Goal: Check status: Check status

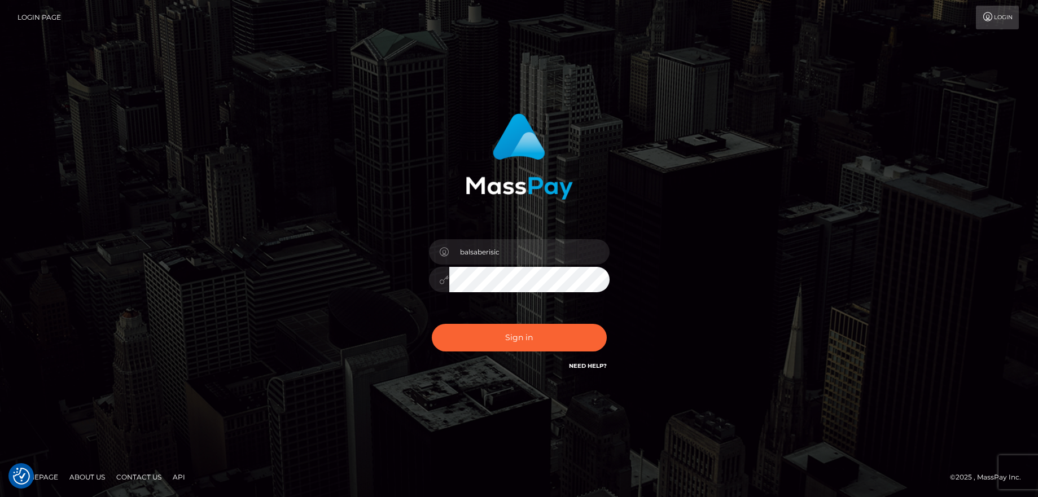
click at [496, 333] on button "Sign in" at bounding box center [519, 338] width 175 height 28
type input "balsaberisic"
click at [496, 333] on button "Sign in" at bounding box center [519, 338] width 175 height 28
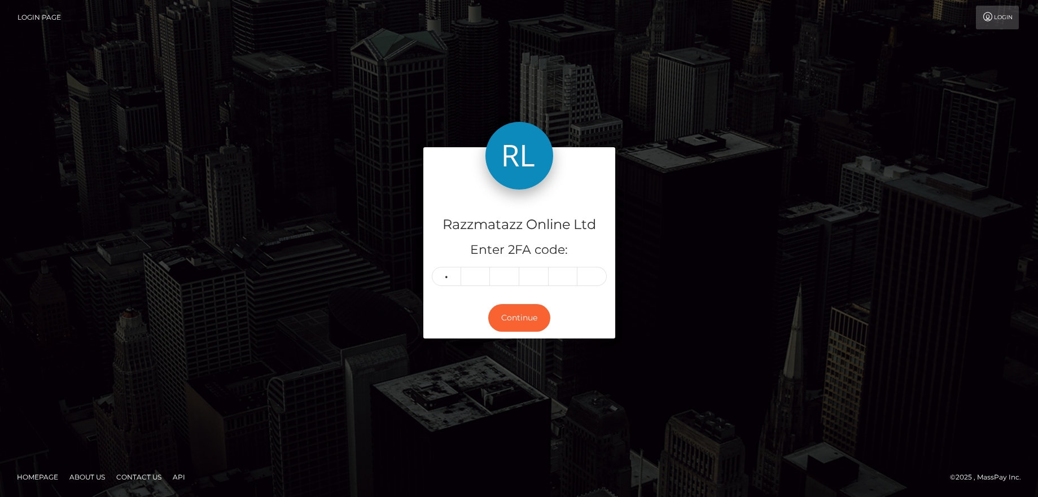
type input "7"
type input "1"
type input "2"
type input "5"
type input "1"
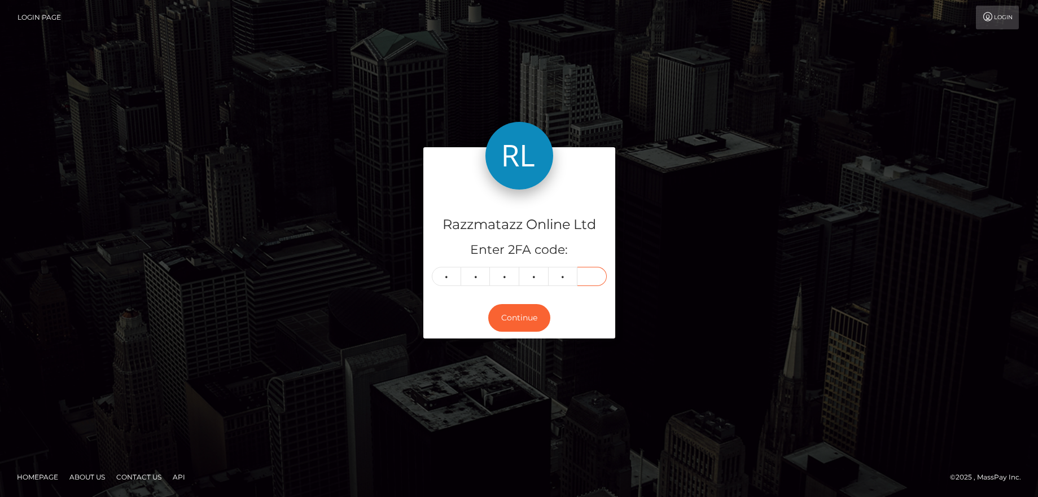
type input "3"
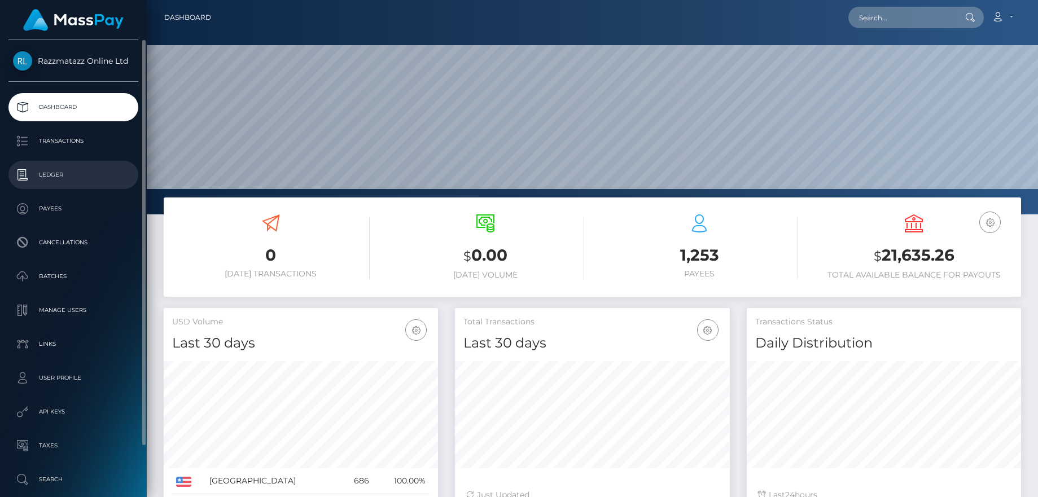
scroll to position [200, 275]
click at [53, 138] on p "Transactions" at bounding box center [73, 141] width 121 height 17
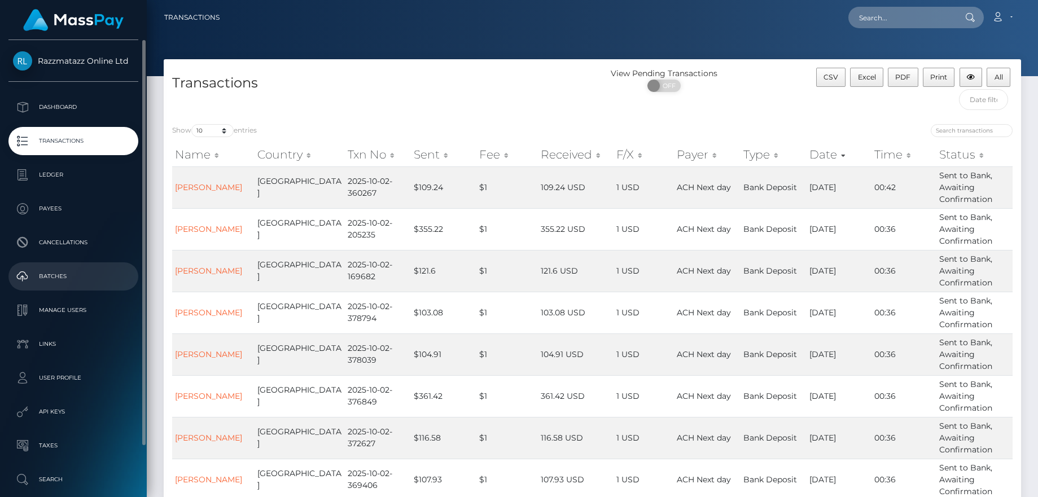
click at [78, 270] on p "Batches" at bounding box center [73, 276] width 121 height 17
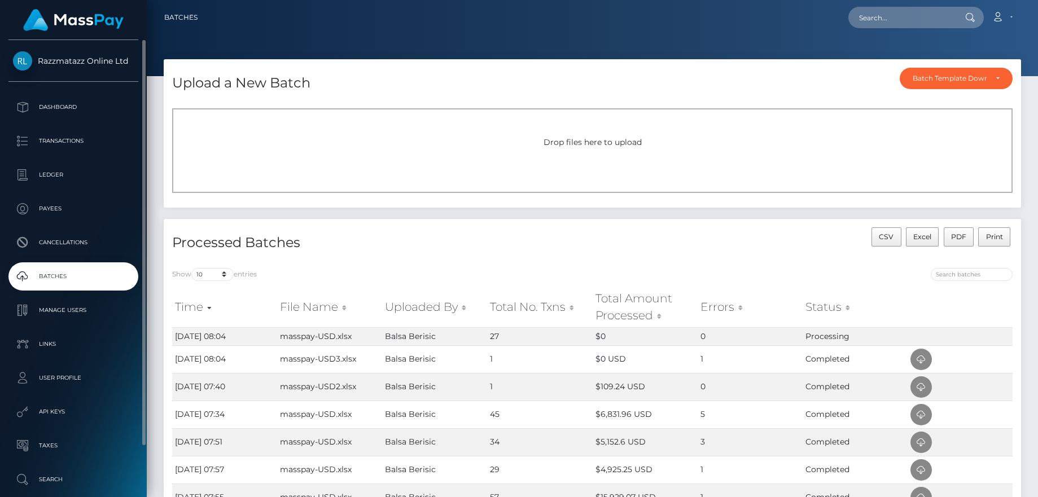
click at [85, 268] on p "Batches" at bounding box center [73, 276] width 121 height 17
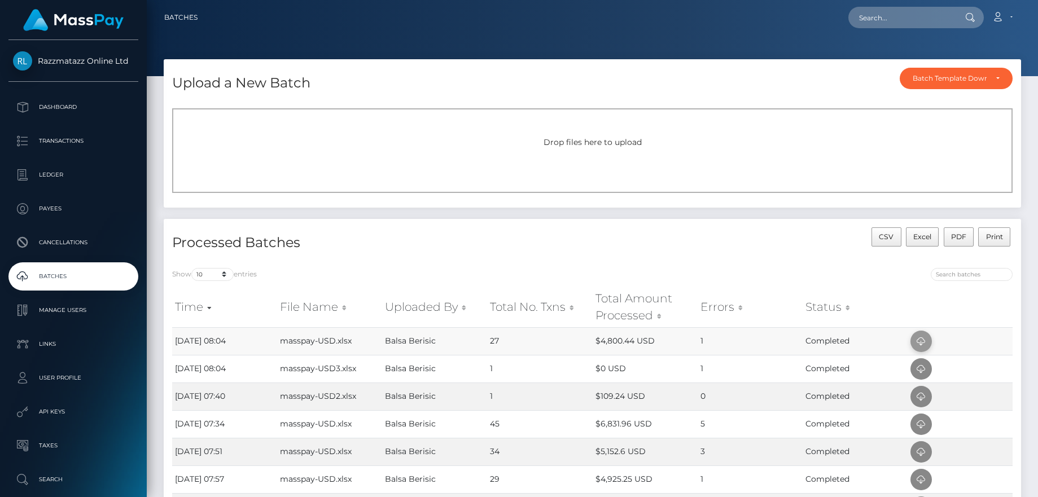
click at [916, 337] on icon at bounding box center [921, 342] width 14 height 14
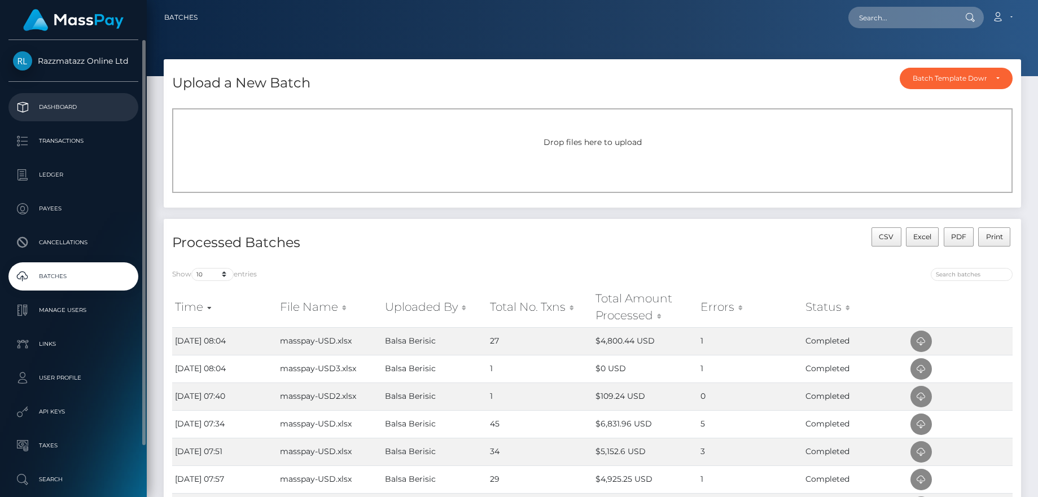
click at [92, 111] on p "Dashboard" at bounding box center [73, 107] width 121 height 17
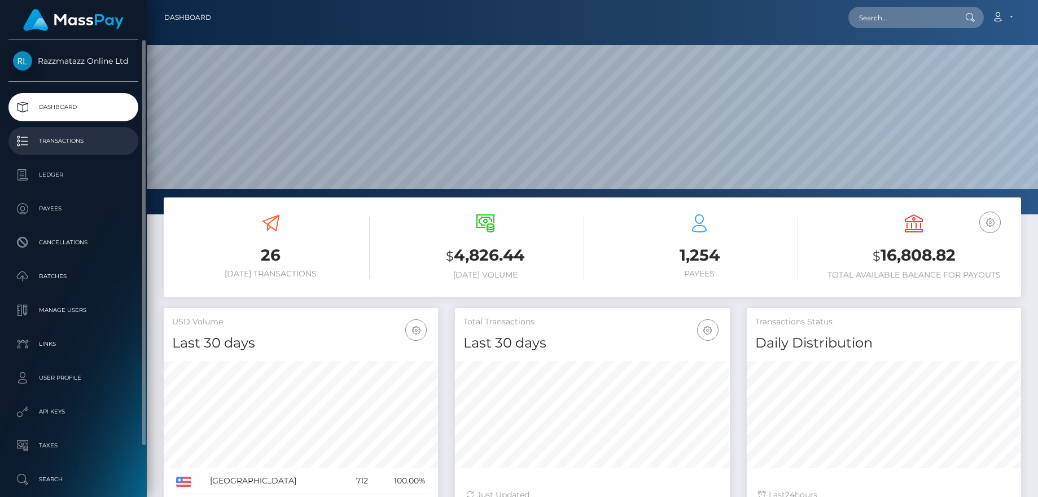
scroll to position [200, 275]
click at [76, 135] on p "Transactions" at bounding box center [73, 141] width 121 height 17
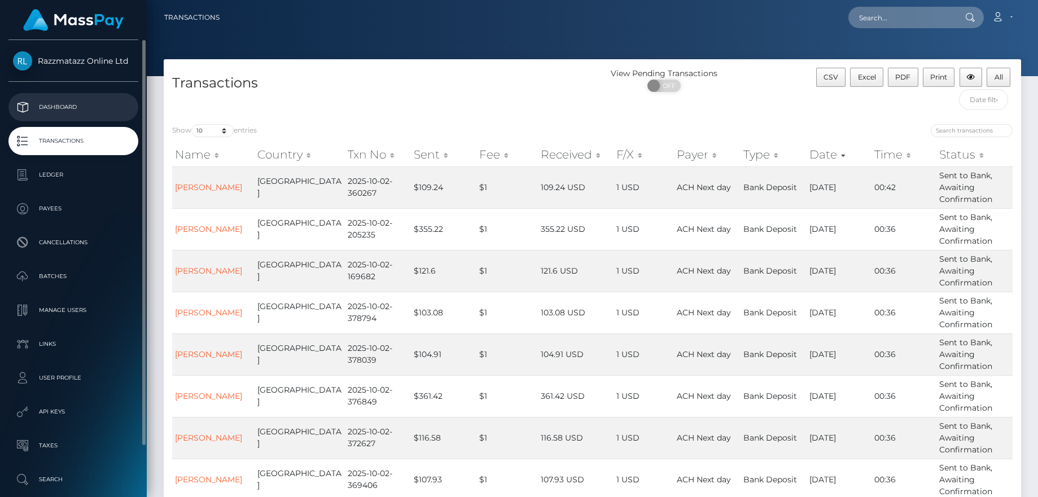
click at [61, 108] on p "Dashboard" at bounding box center [73, 107] width 121 height 17
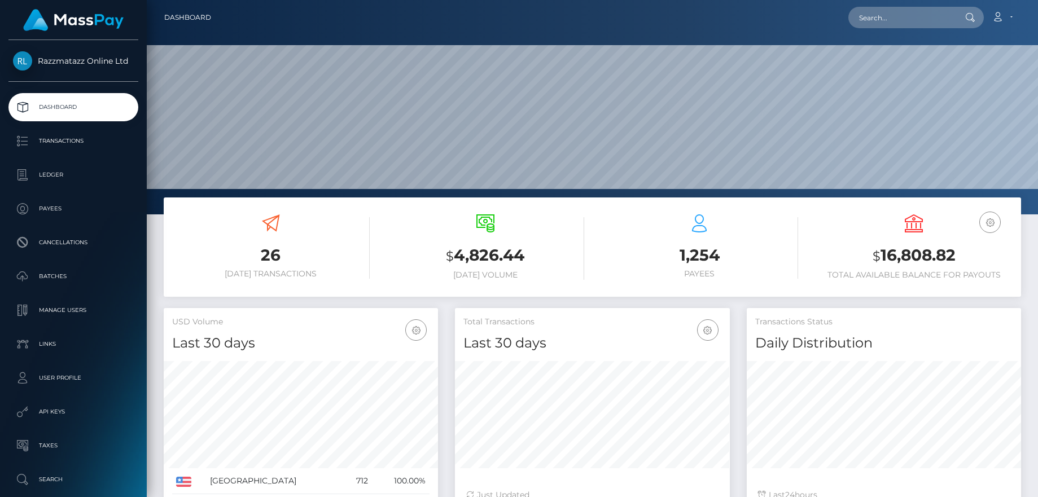
scroll to position [200, 275]
click at [78, 132] on link "Transactions" at bounding box center [73, 141] width 130 height 28
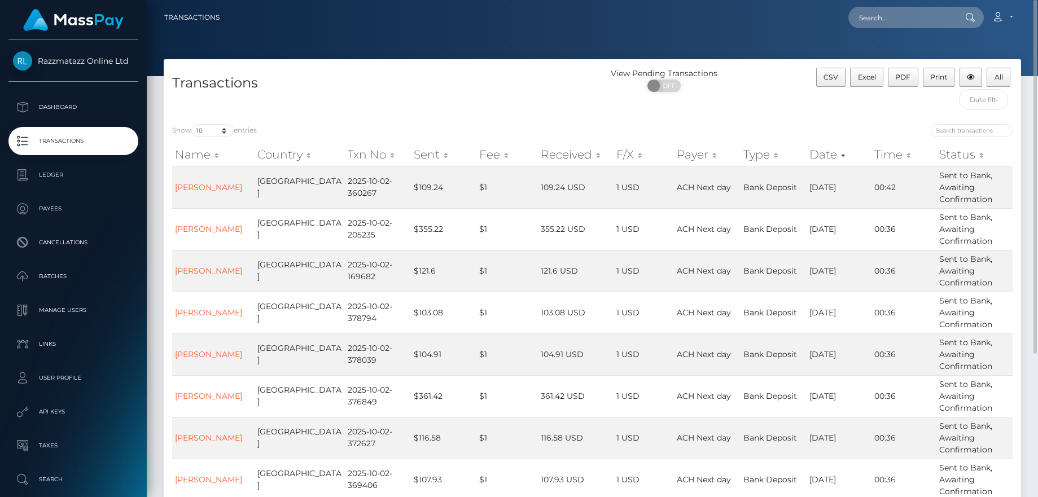
scroll to position [201, 0]
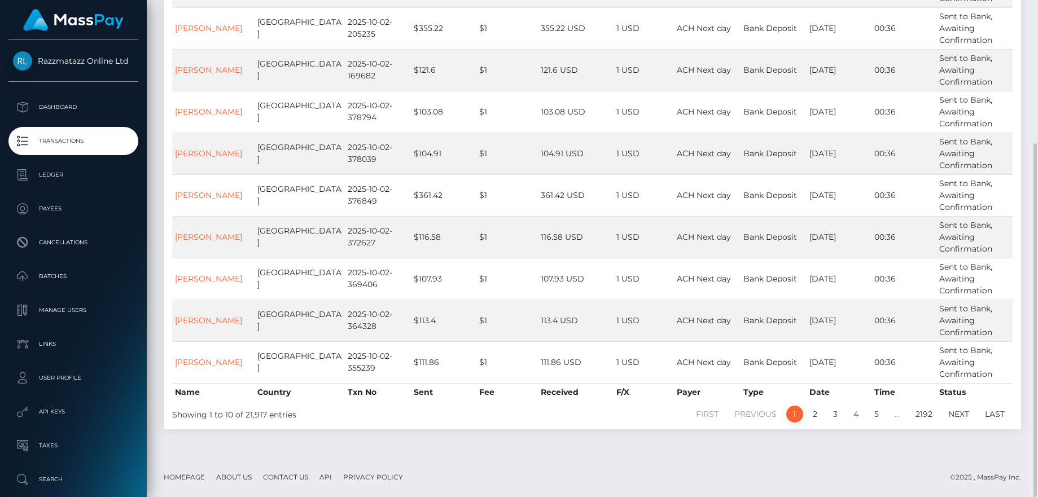
click at [825, 420] on li "3" at bounding box center [835, 414] width 20 height 17
click at [817, 415] on link "2" at bounding box center [814, 414] width 17 height 17
click at [797, 419] on link "1" at bounding box center [794, 414] width 17 height 17
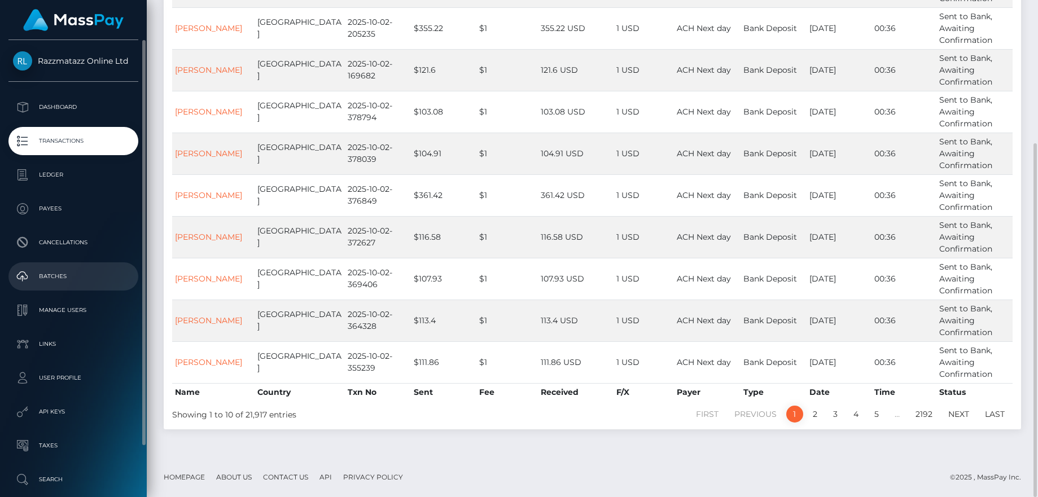
click at [81, 272] on p "Batches" at bounding box center [73, 276] width 121 height 17
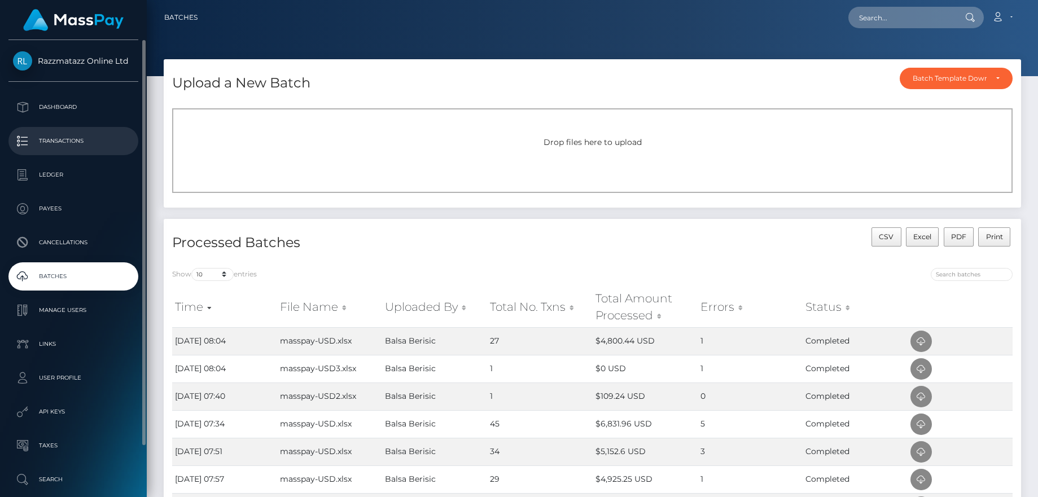
click at [72, 139] on p "Transactions" at bounding box center [73, 141] width 121 height 17
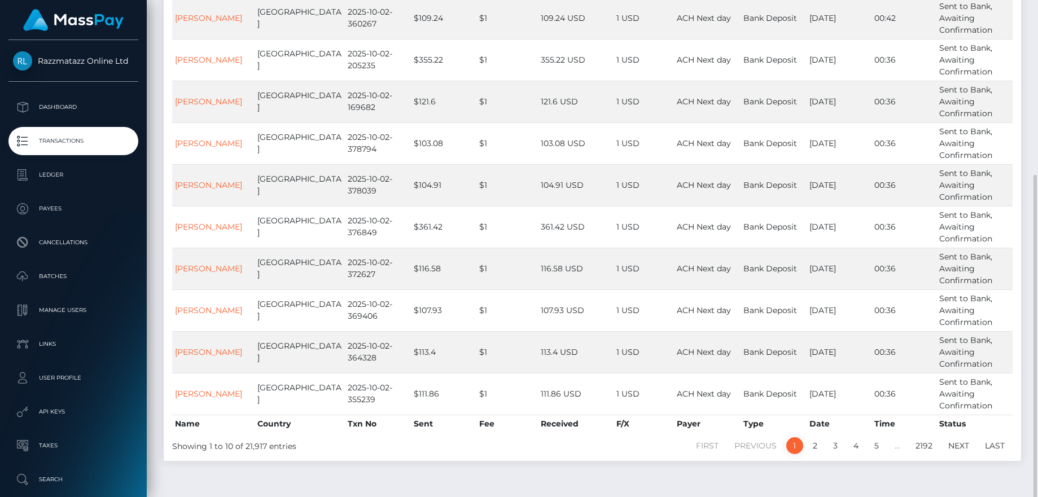
scroll to position [201, 0]
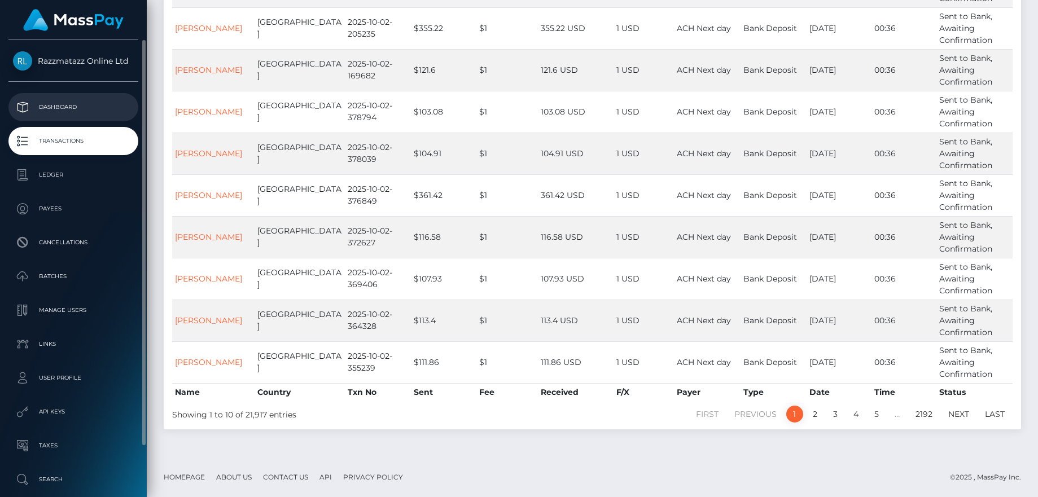
click at [111, 107] on p "Dashboard" at bounding box center [73, 107] width 121 height 17
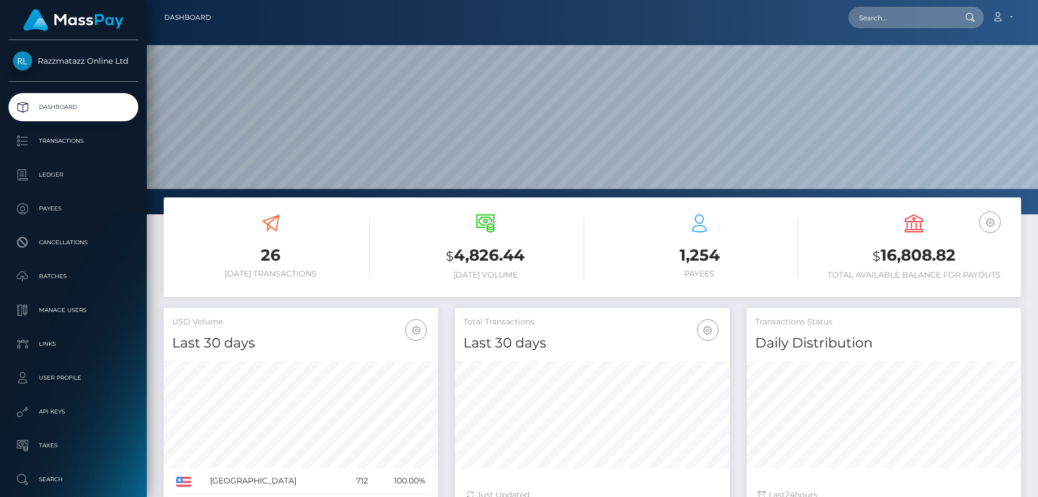
scroll to position [200, 275]
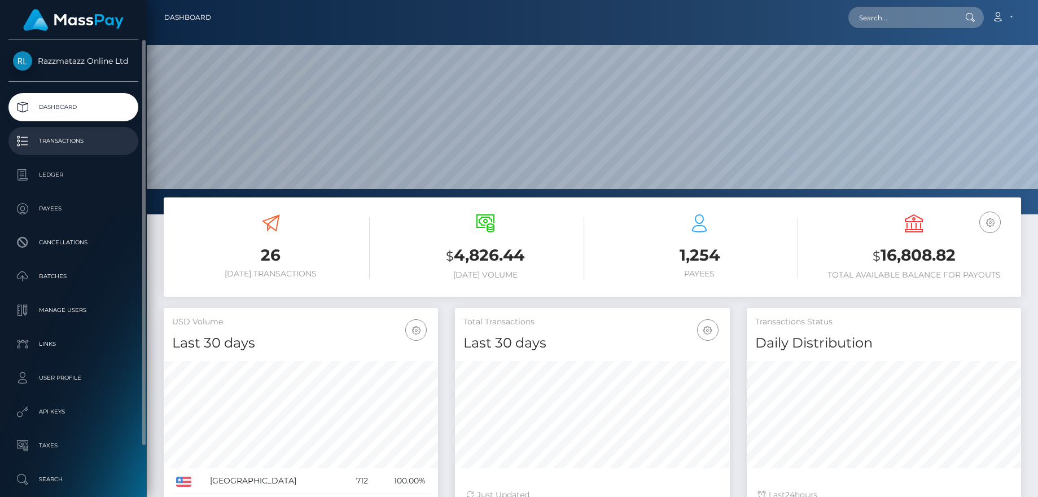
click at [77, 144] on p "Transactions" at bounding box center [73, 141] width 121 height 17
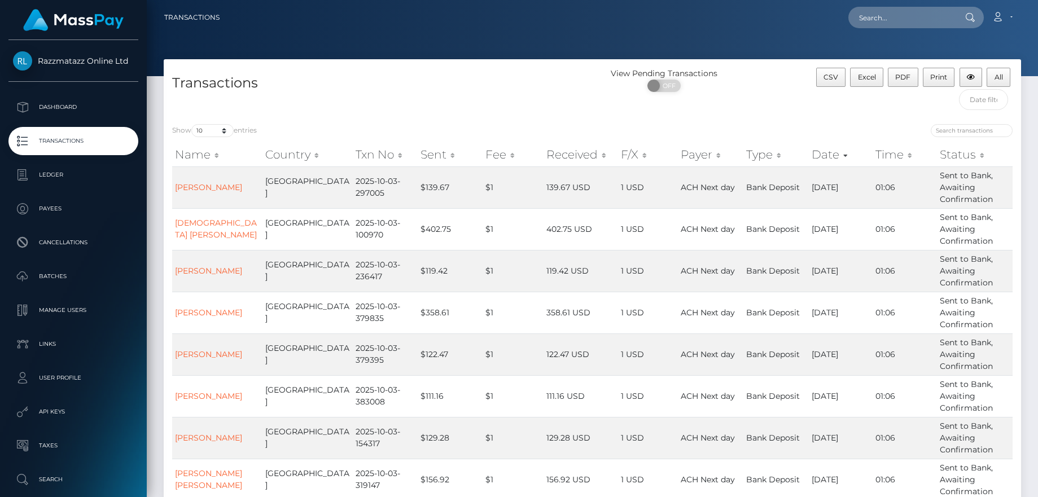
scroll to position [201, 0]
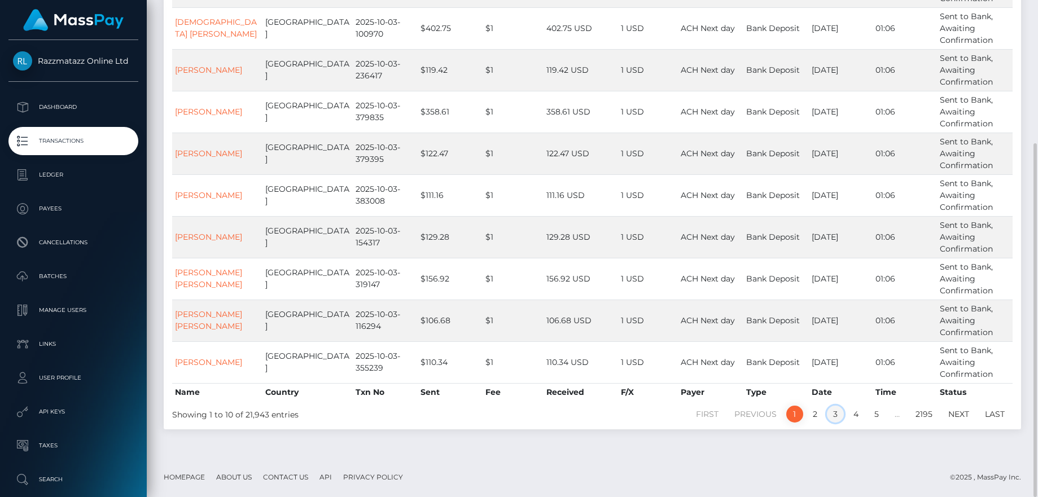
click at [829, 414] on link "3" at bounding box center [835, 414] width 17 height 17
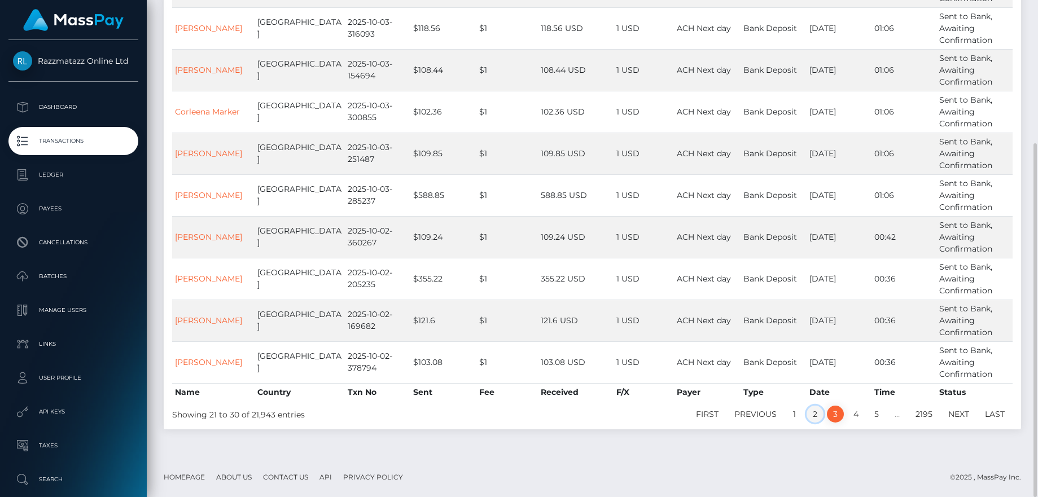
click at [811, 410] on link "2" at bounding box center [814, 414] width 17 height 17
click at [799, 415] on link "1" at bounding box center [794, 414] width 17 height 17
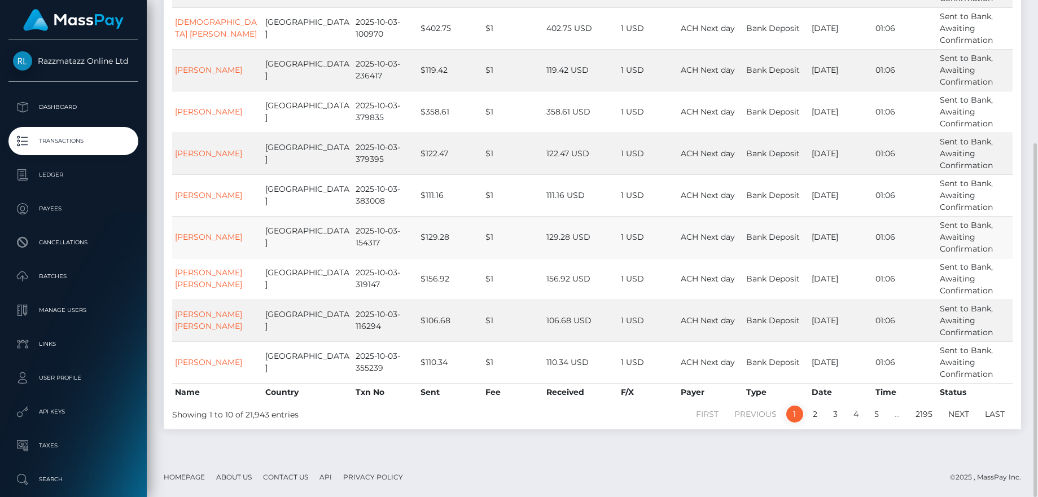
scroll to position [116, 0]
